Goal: Information Seeking & Learning: Learn about a topic

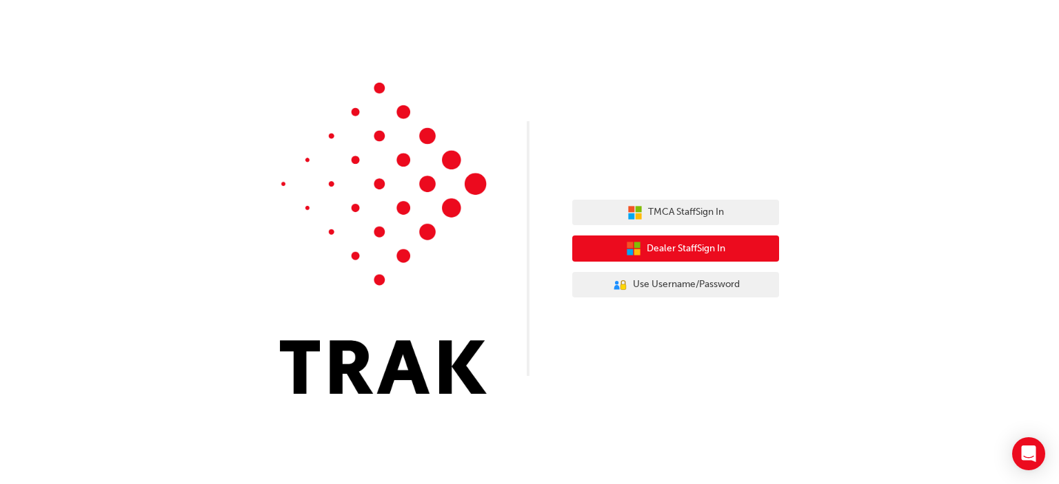
click at [696, 256] on span "Dealer Staff Sign In" at bounding box center [685, 249] width 79 height 16
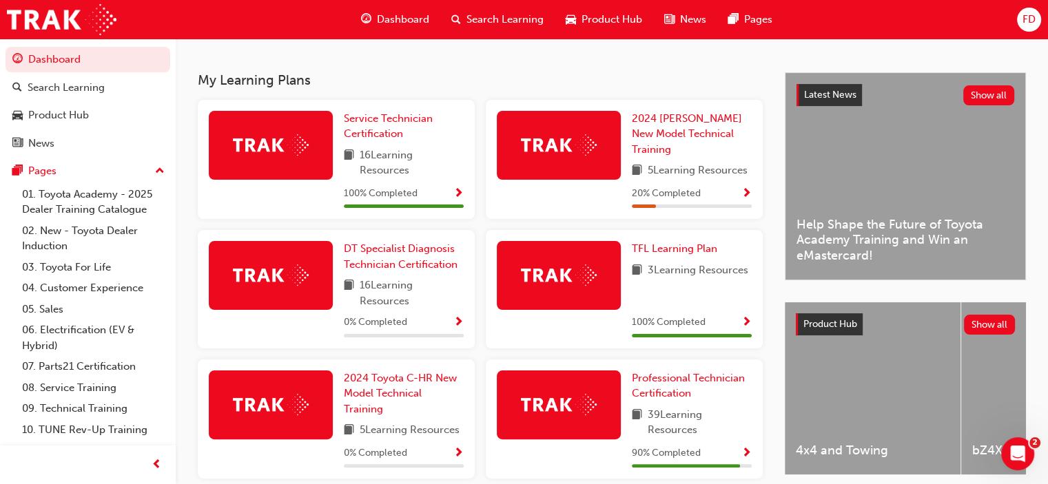
scroll to position [278, 0]
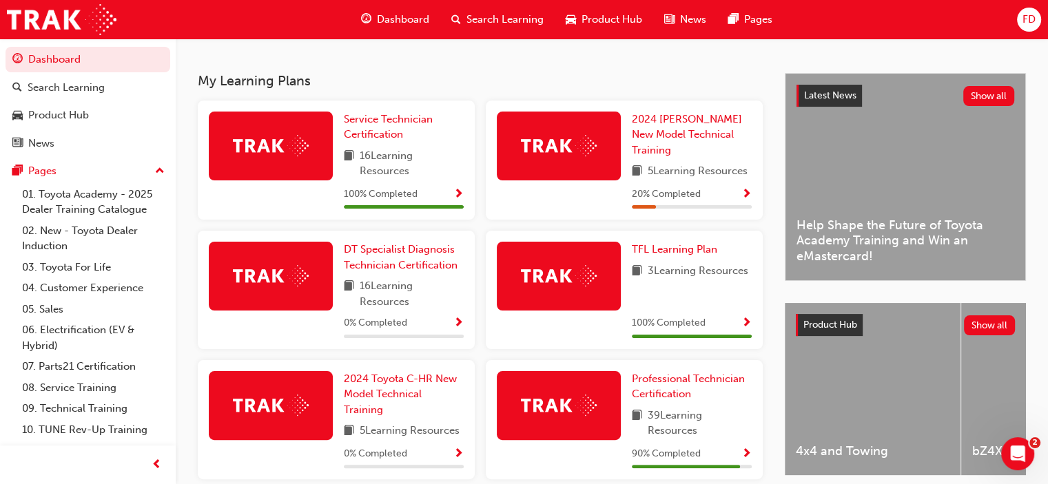
click at [529, 145] on img at bounding box center [559, 145] width 76 height 21
click at [700, 128] on span "2024 [PERSON_NAME] New Model Technical Training" at bounding box center [687, 134] width 110 height 43
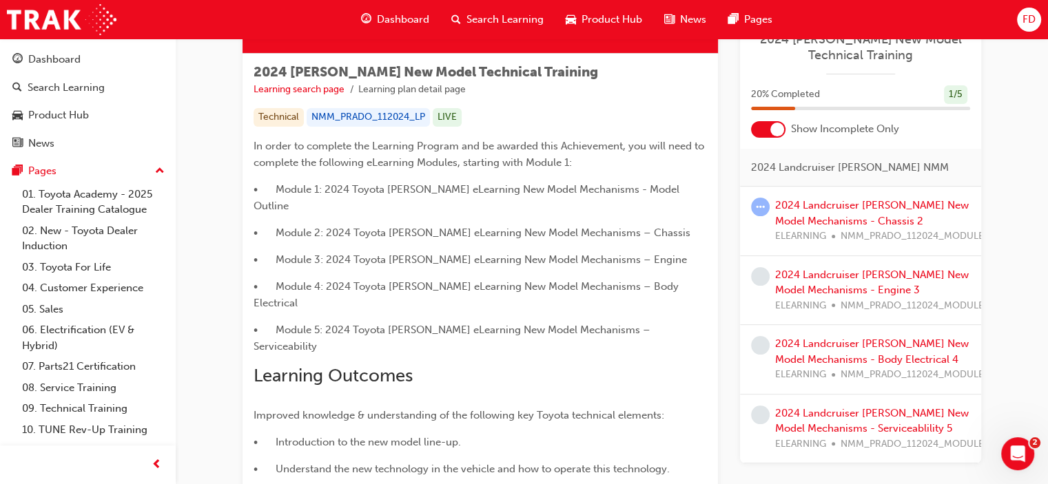
scroll to position [221, 0]
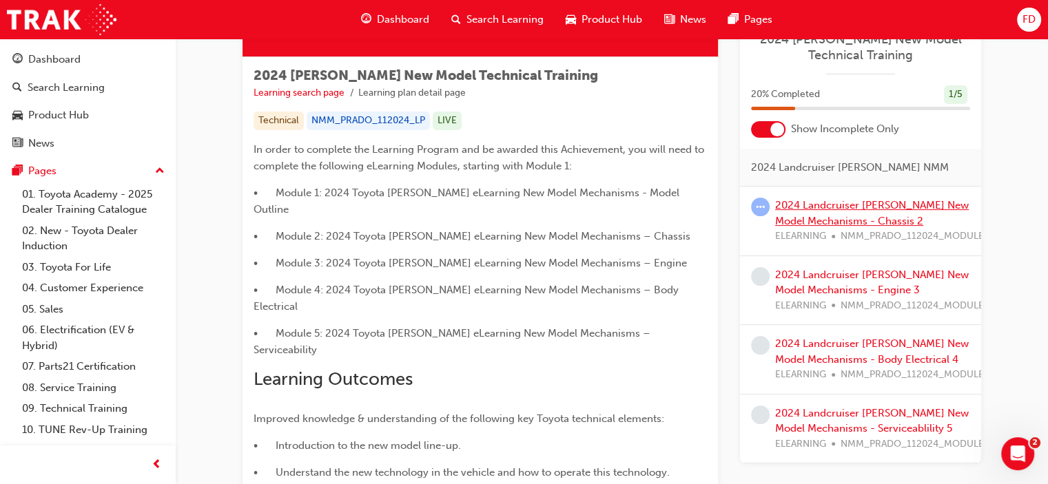
click at [812, 204] on link "2024 Landcruiser [PERSON_NAME] New Model Mechanisms - Chassis 2" at bounding box center [872, 213] width 194 height 28
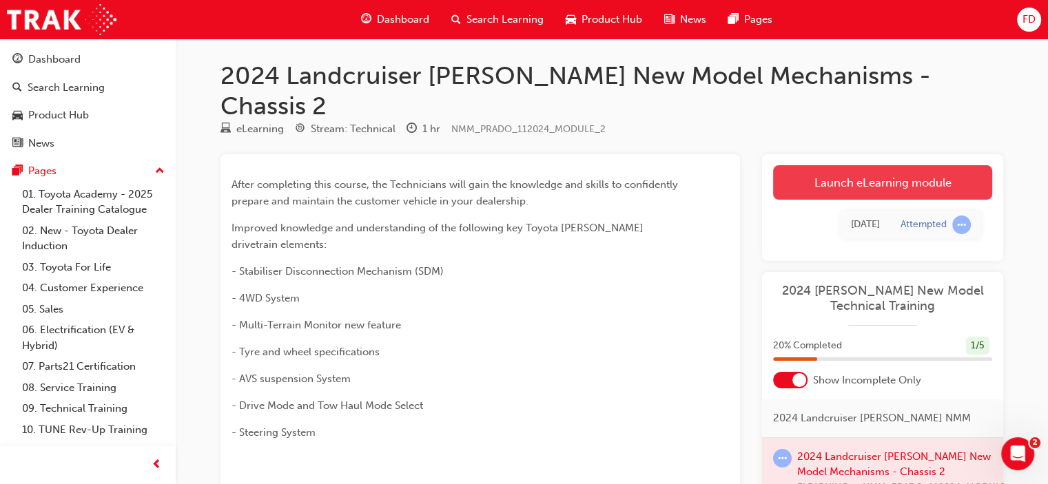
click at [819, 165] on link "Launch eLearning module" at bounding box center [882, 182] width 219 height 34
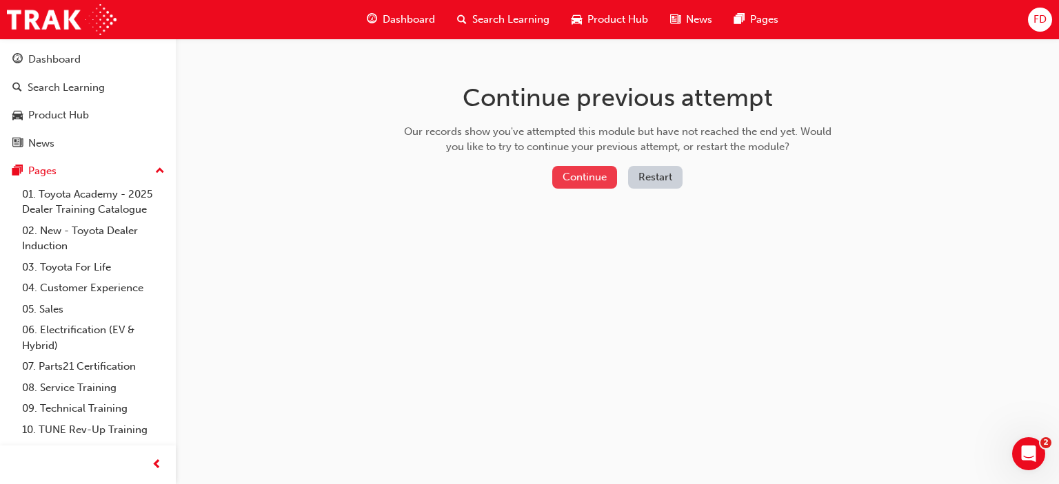
click at [588, 180] on button "Continue" at bounding box center [584, 177] width 65 height 23
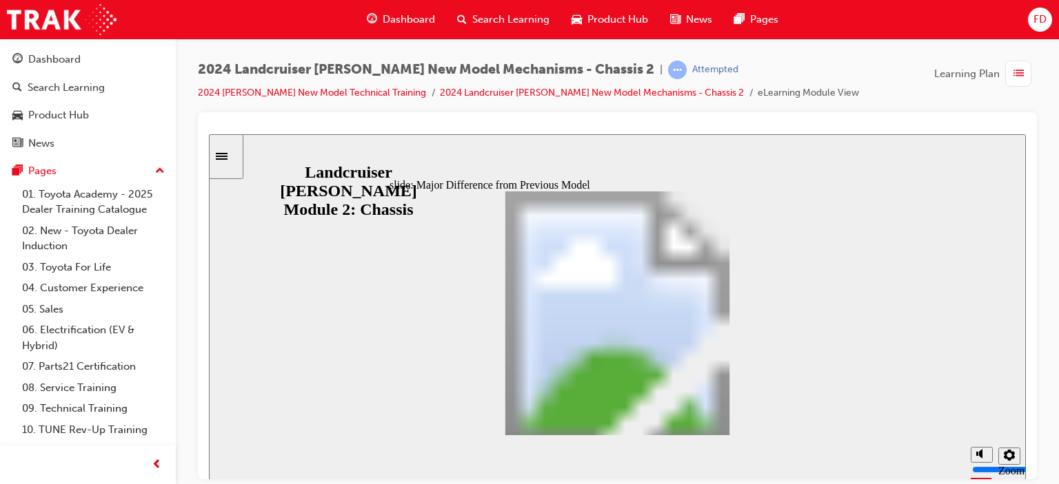
scroll to position [32, 0]
click at [1045, 15] on span "FD" at bounding box center [1039, 20] width 13 height 16
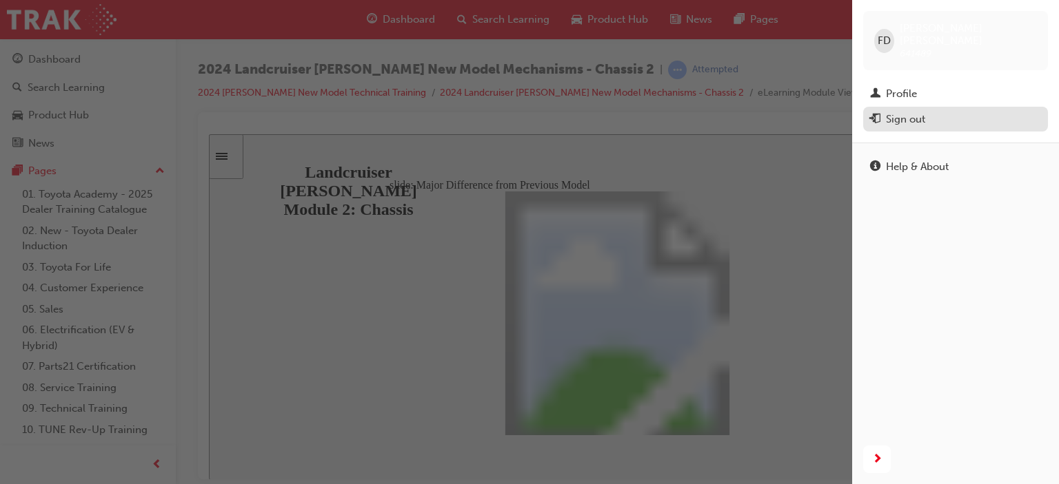
click at [915, 112] on div "Sign out" at bounding box center [905, 120] width 39 height 16
